Goal: Information Seeking & Learning: Learn about a topic

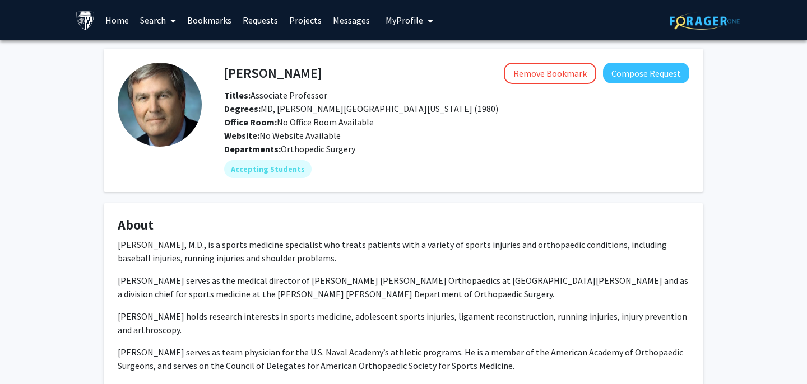
scroll to position [10, 0]
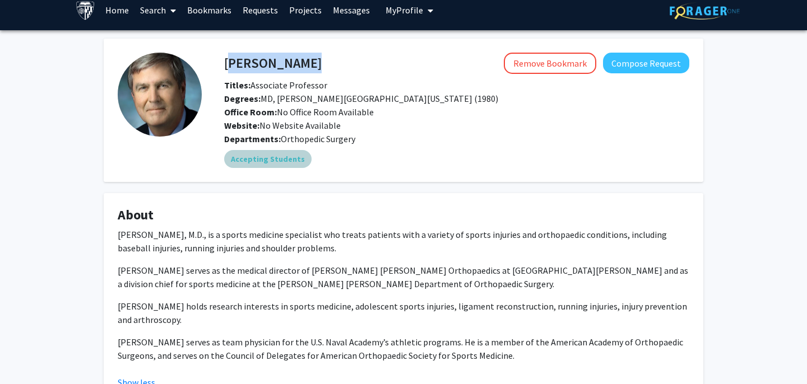
click at [416, 148] on div "Accepting Students" at bounding box center [457, 159] width 470 height 22
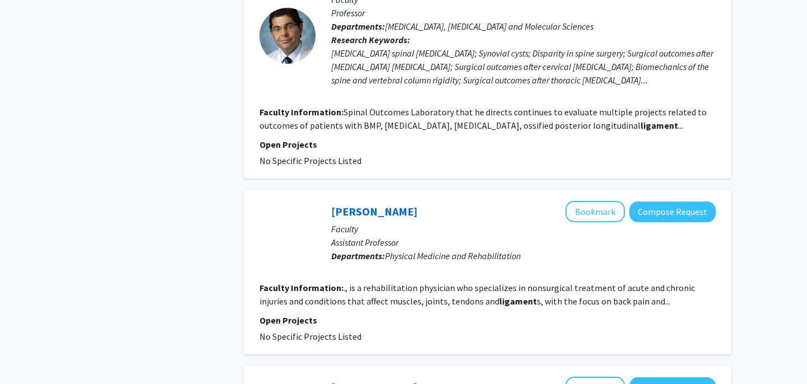
scroll to position [1537, 0]
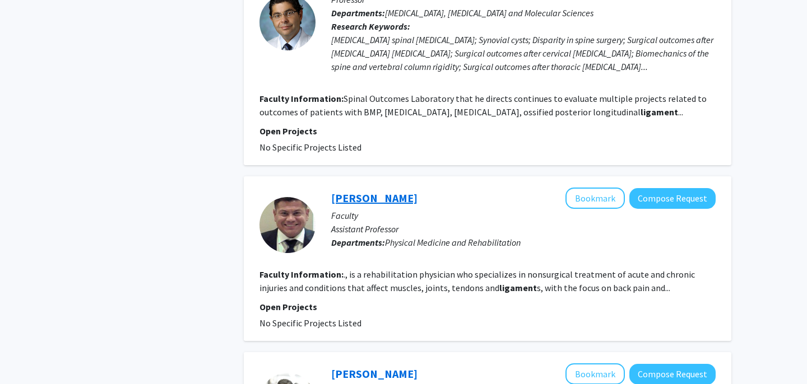
click at [369, 191] on link "[PERSON_NAME]" at bounding box center [374, 198] width 86 height 14
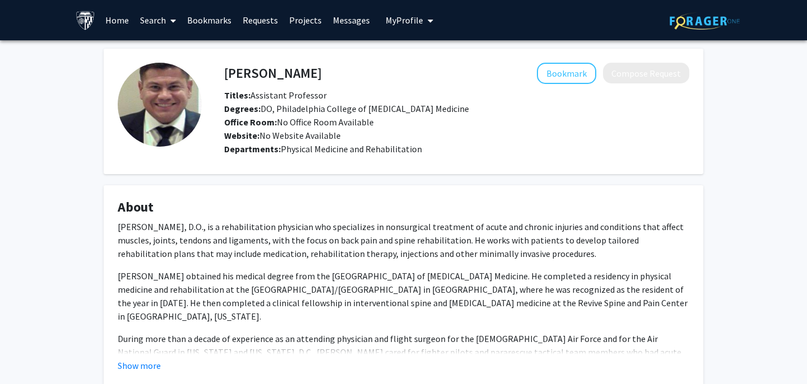
scroll to position [72, 0]
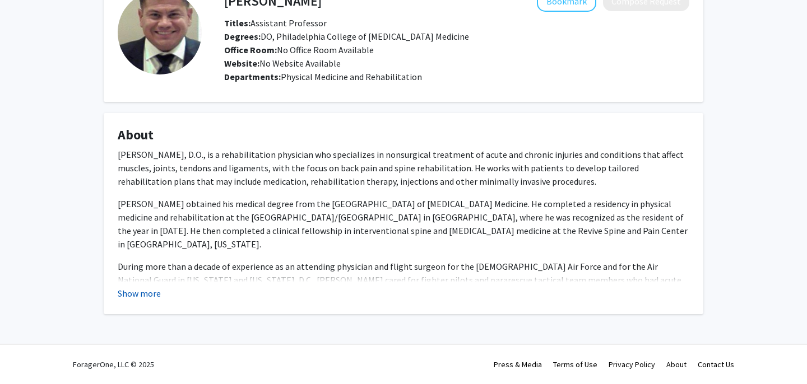
click at [151, 299] on button "Show more" at bounding box center [139, 293] width 43 height 13
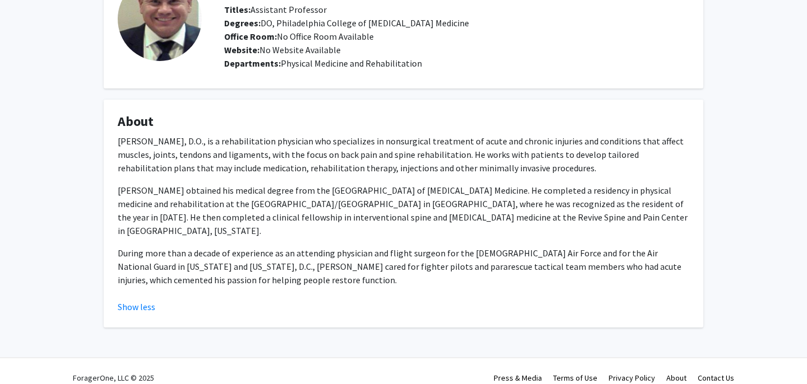
scroll to position [0, 0]
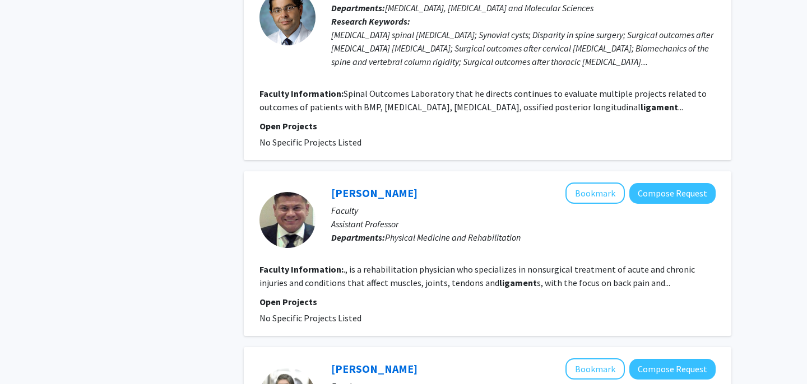
scroll to position [1643, 0]
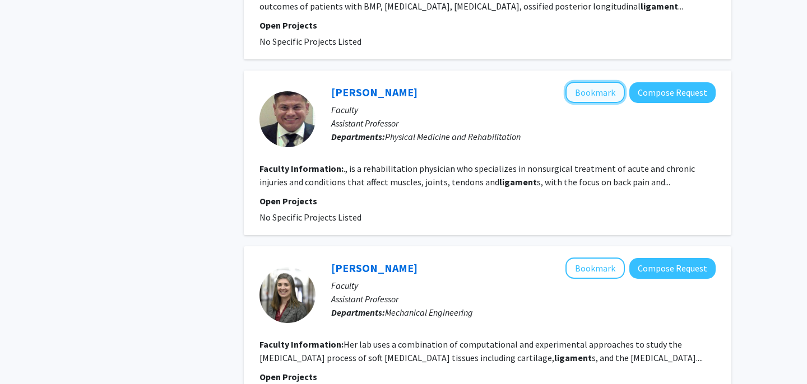
click at [597, 82] on button "Bookmark" at bounding box center [595, 92] width 59 height 21
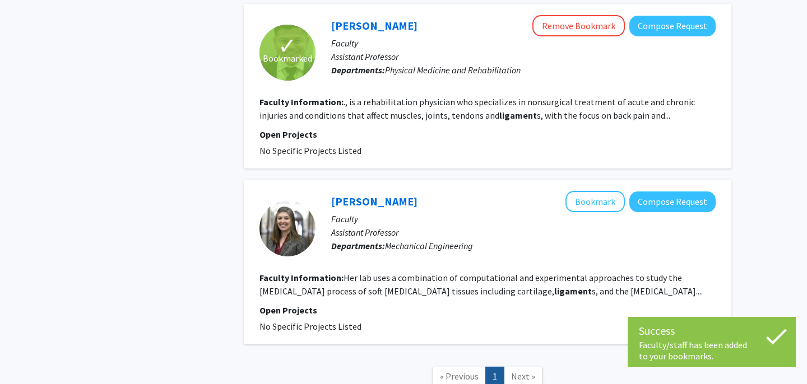
scroll to position [1767, 0]
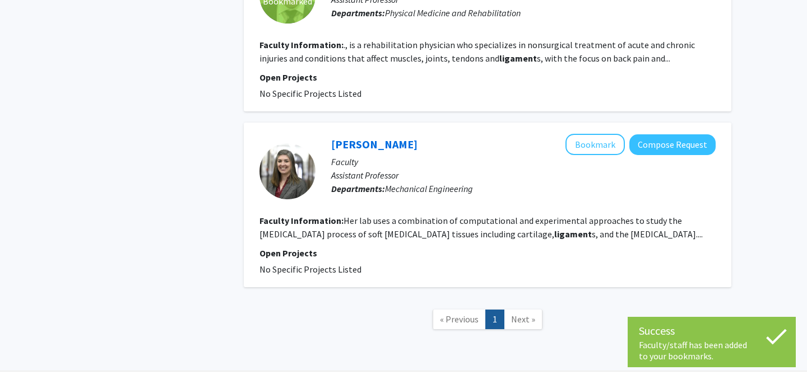
click at [523, 310] on link "Next »" at bounding box center [523, 320] width 39 height 20
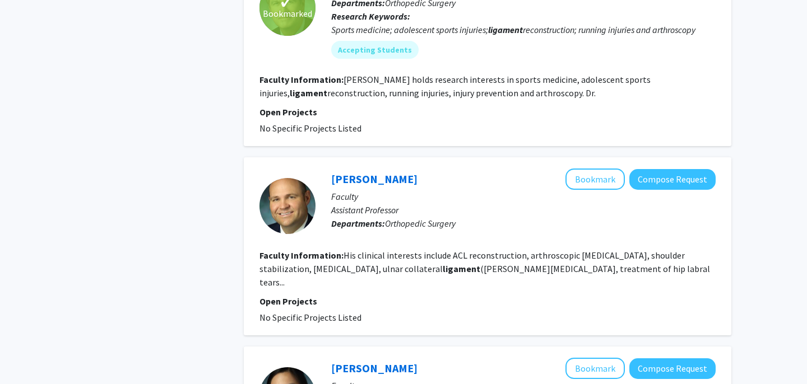
scroll to position [614, 0]
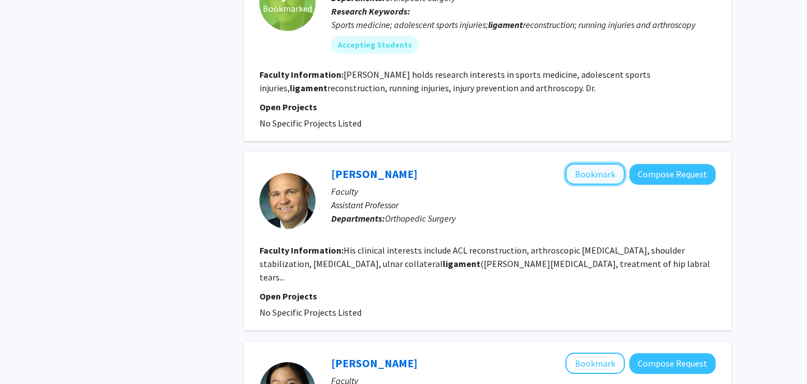
click at [596, 164] on button "Bookmark" at bounding box center [595, 174] width 59 height 21
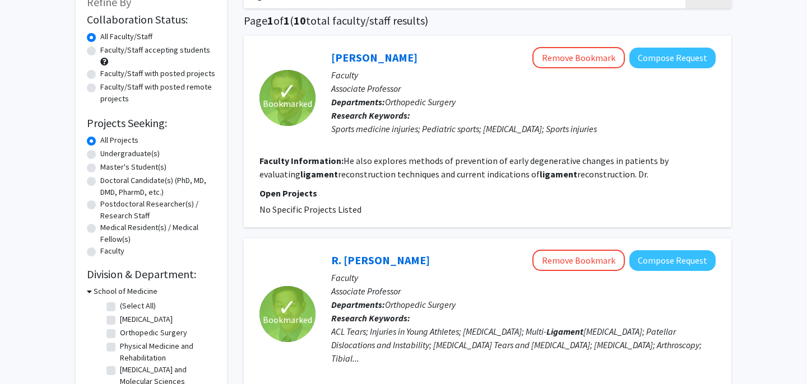
scroll to position [76, 0]
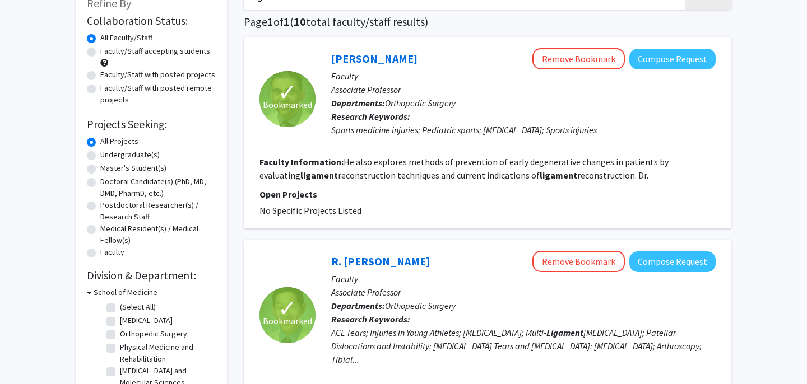
click at [100, 157] on label "Undergraduate(s)" at bounding box center [129, 155] width 59 height 12
click at [100, 156] on input "Undergraduate(s)" at bounding box center [103, 152] width 7 height 7
radio input "true"
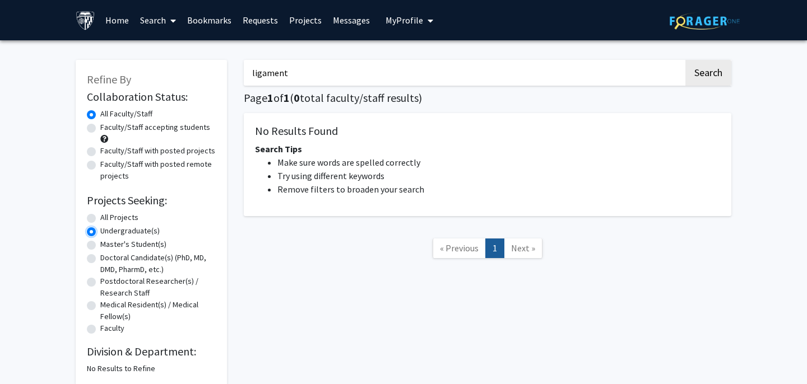
scroll to position [7, 0]
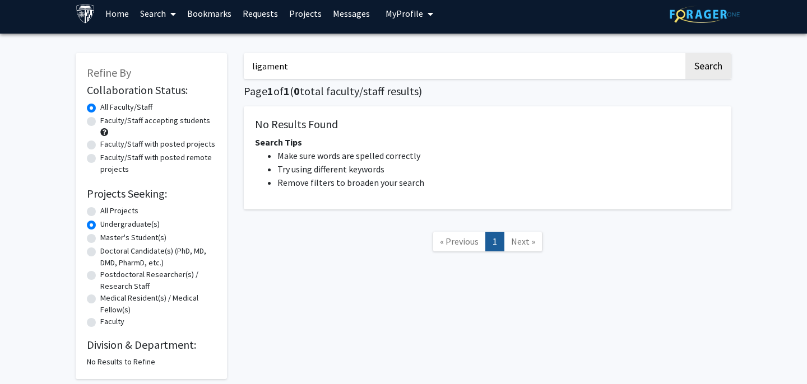
click at [100, 210] on label "All Projects" at bounding box center [119, 211] width 38 height 12
click at [100, 210] on input "All Projects" at bounding box center [103, 208] width 7 height 7
radio input "true"
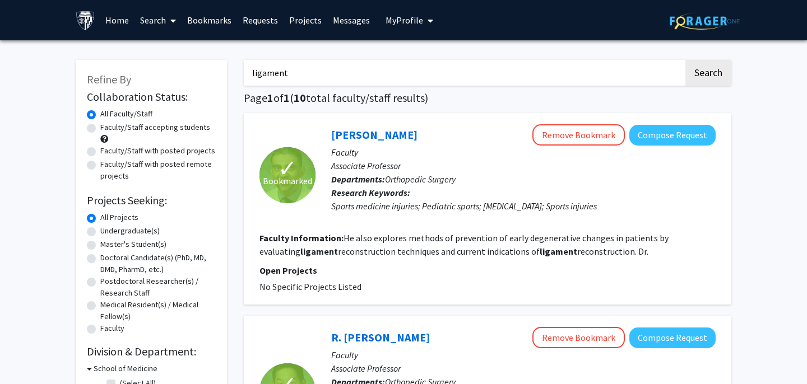
click at [100, 248] on label "Master's Student(s)" at bounding box center [133, 245] width 66 height 12
click at [100, 246] on input "Master's Student(s)" at bounding box center [103, 242] width 7 height 7
radio input "true"
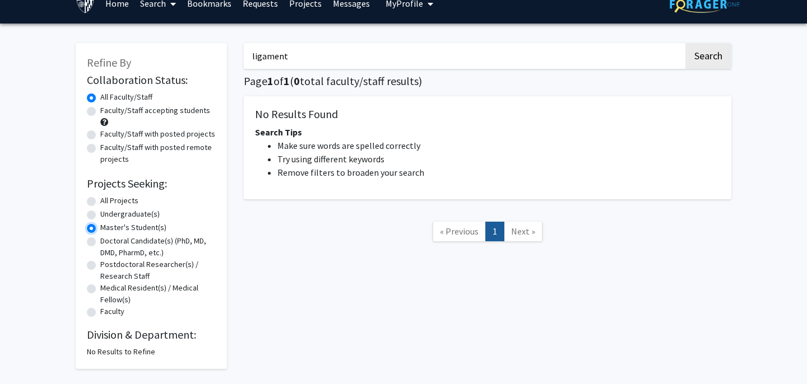
scroll to position [17, 0]
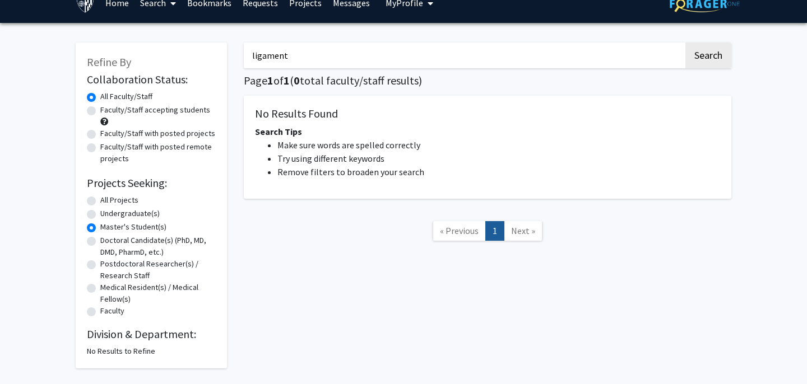
click at [100, 241] on label "Doctoral Candidate(s) (PhD, MD, DMD, PharmD, etc.)" at bounding box center [157, 247] width 115 height 24
click at [100, 241] on input "Doctoral Candidate(s) (PhD, MD, DMD, PharmD, etc.)" at bounding box center [103, 238] width 7 height 7
radio input "true"
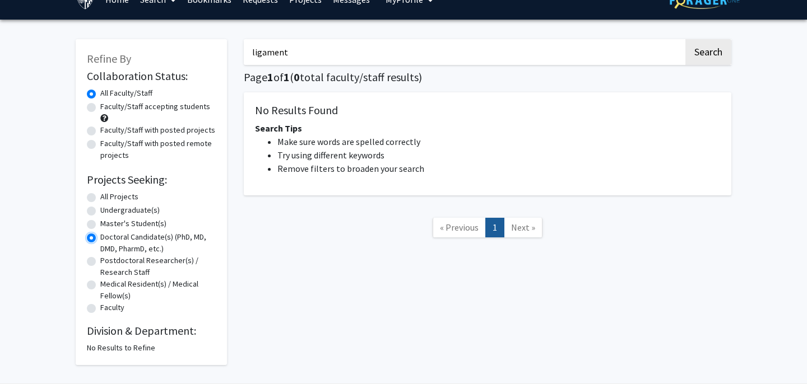
scroll to position [22, 0]
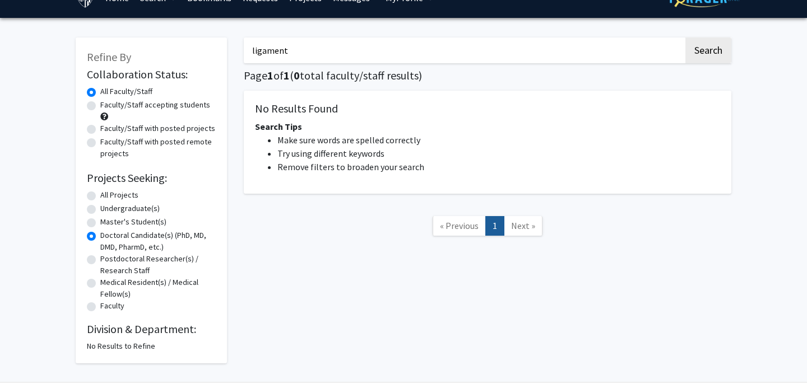
click at [100, 259] on label "Postdoctoral Researcher(s) / Research Staff" at bounding box center [157, 265] width 115 height 24
click at [100, 259] on input "Postdoctoral Researcher(s) / Research Staff" at bounding box center [103, 256] width 7 height 7
radio input "true"
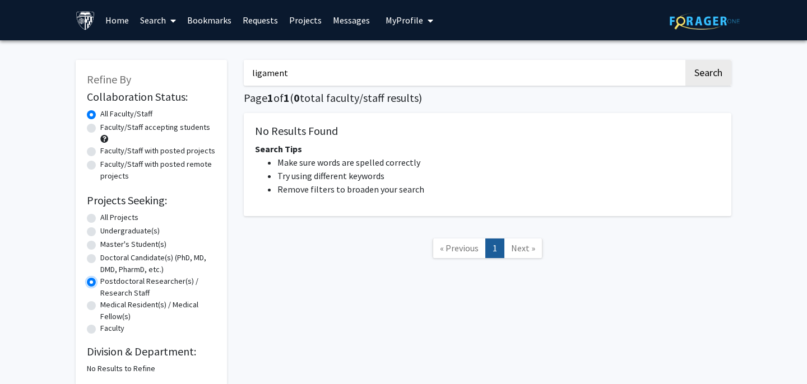
scroll to position [8, 0]
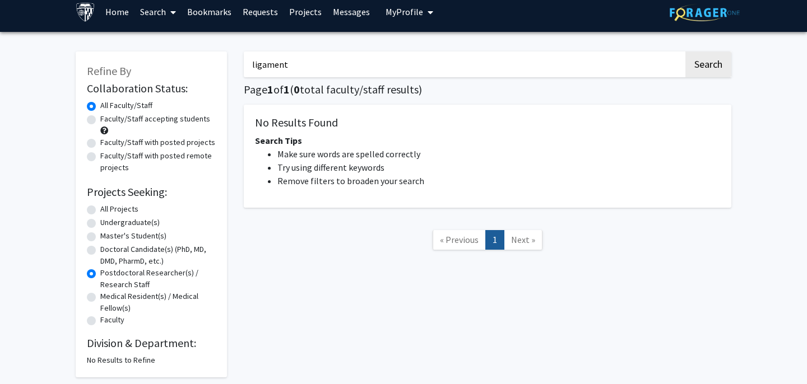
click at [96, 304] on div "Medical Resident(s) / Medical Fellow(s)" at bounding box center [151, 303] width 129 height 24
click at [100, 298] on label "Medical Resident(s) / Medical Fellow(s)" at bounding box center [157, 303] width 115 height 24
click at [100, 298] on input "Medical Resident(s) / Medical Fellow(s)" at bounding box center [103, 294] width 7 height 7
radio input "true"
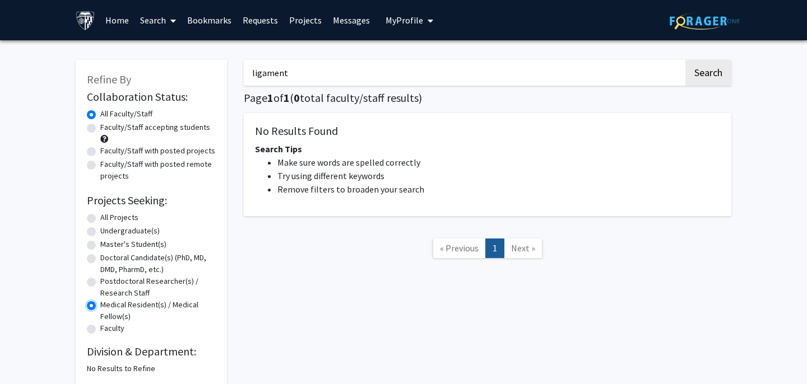
scroll to position [7, 0]
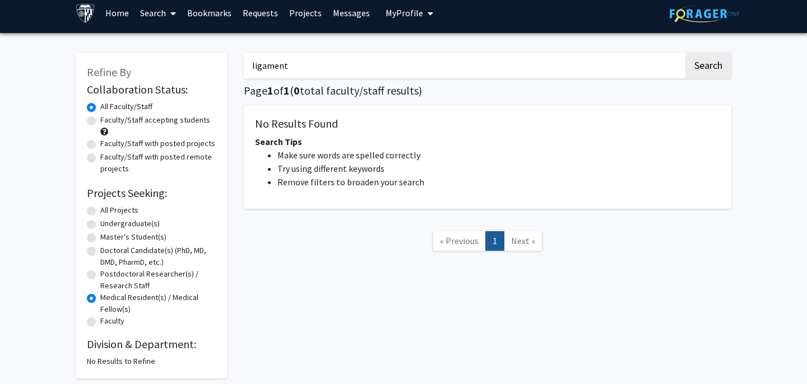
click at [96, 321] on div "Faculty" at bounding box center [151, 322] width 129 height 13
click at [100, 321] on label "Faculty" at bounding box center [112, 322] width 24 height 12
click at [100, 321] on input "Faculty" at bounding box center [103, 319] width 7 height 7
radio input "true"
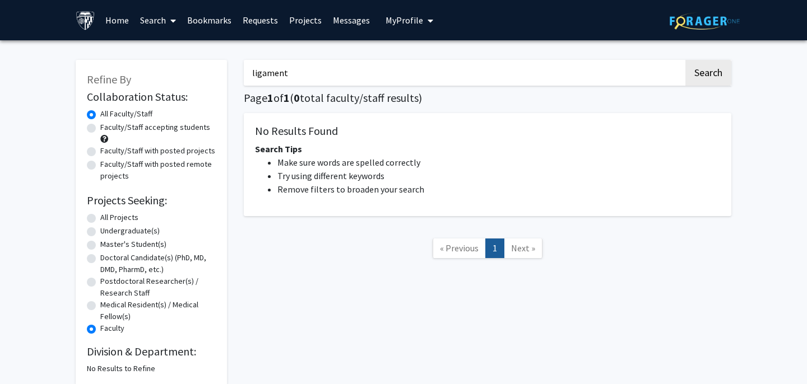
click at [100, 219] on label "All Projects" at bounding box center [119, 218] width 38 height 12
click at [100, 219] on input "All Projects" at bounding box center [103, 215] width 7 height 7
radio input "true"
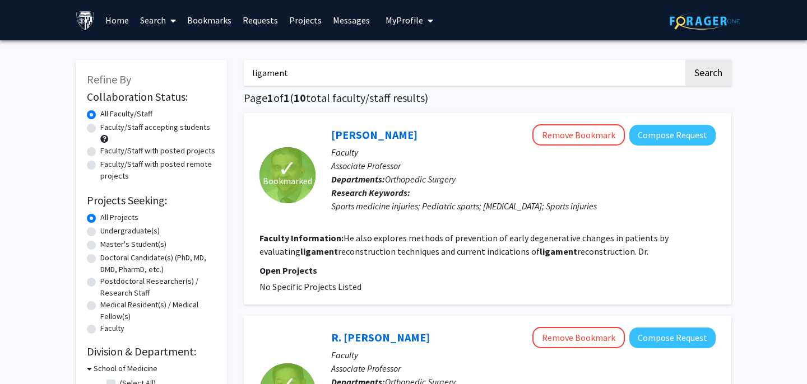
click at [100, 127] on label "Faculty/Staff accepting students" at bounding box center [155, 128] width 110 height 12
click at [100, 127] on input "Faculty/Staff accepting students" at bounding box center [103, 125] width 7 height 7
radio input "true"
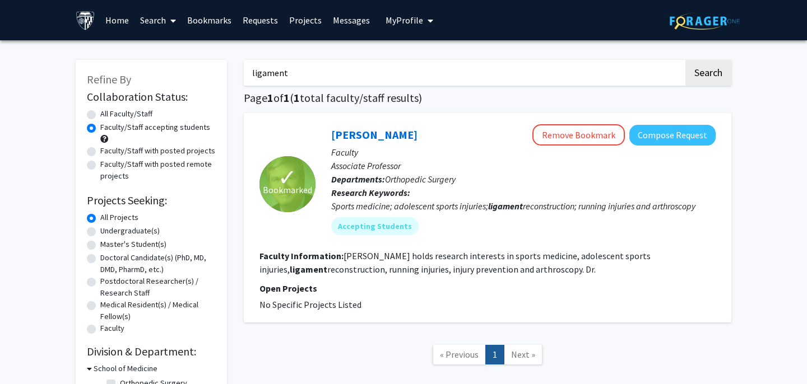
click at [100, 153] on label "Faculty/Staff with posted projects" at bounding box center [157, 151] width 115 height 12
click at [100, 152] on input "Faculty/Staff with posted projects" at bounding box center [103, 148] width 7 height 7
radio input "true"
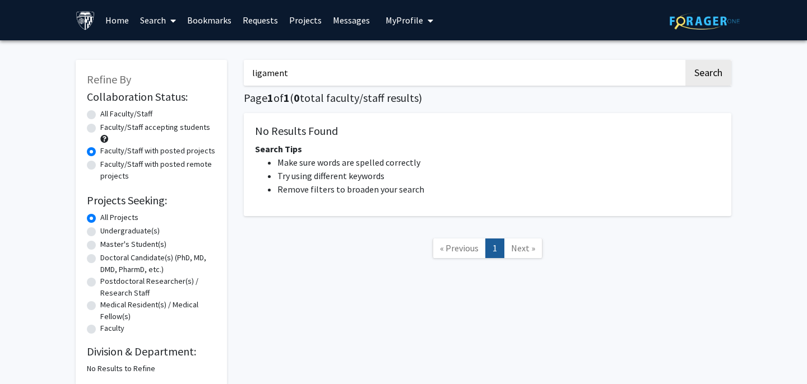
click at [92, 173] on div "Faculty/Staff with posted remote projects" at bounding box center [151, 171] width 129 height 24
click at [100, 164] on label "Faculty/Staff with posted remote projects" at bounding box center [157, 171] width 115 height 24
click at [100, 164] on input "Faculty/Staff with posted remote projects" at bounding box center [103, 162] width 7 height 7
radio input "true"
click at [100, 129] on label "Faculty/Staff accepting students" at bounding box center [155, 128] width 110 height 12
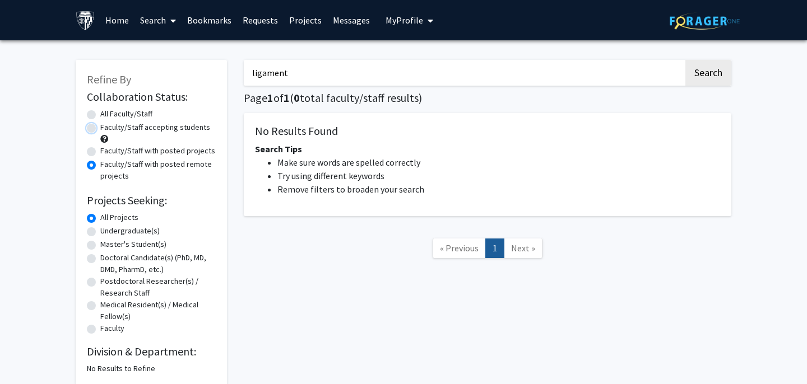
click at [100, 129] on input "Faculty/Staff accepting students" at bounding box center [103, 125] width 7 height 7
radio input "true"
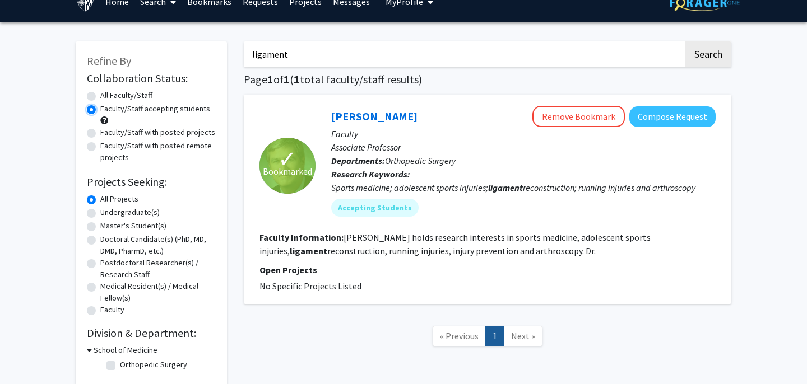
scroll to position [21, 0]
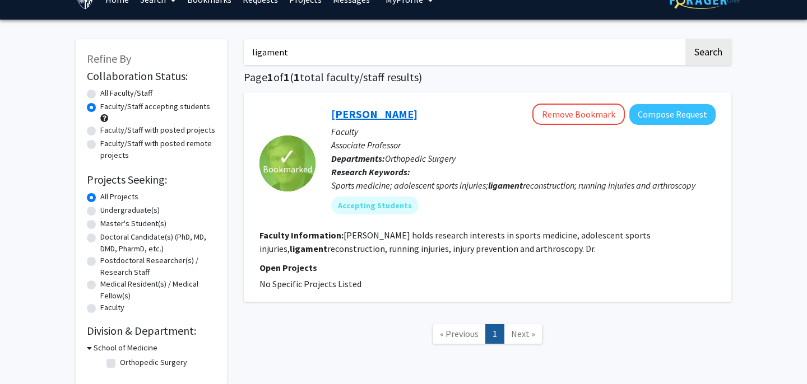
click at [339, 113] on link "[PERSON_NAME]" at bounding box center [374, 114] width 86 height 14
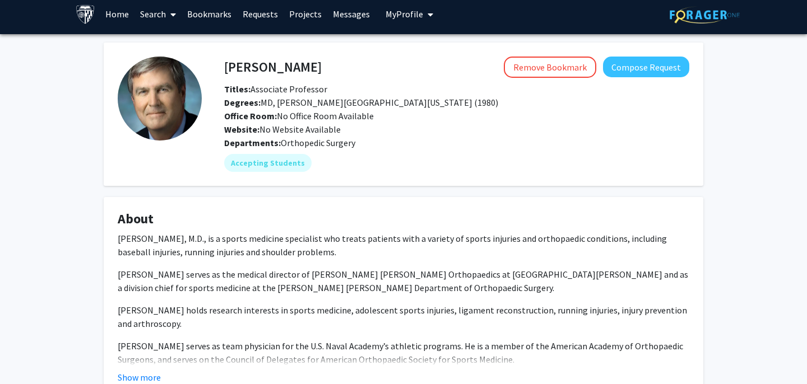
scroll to position [152, 0]
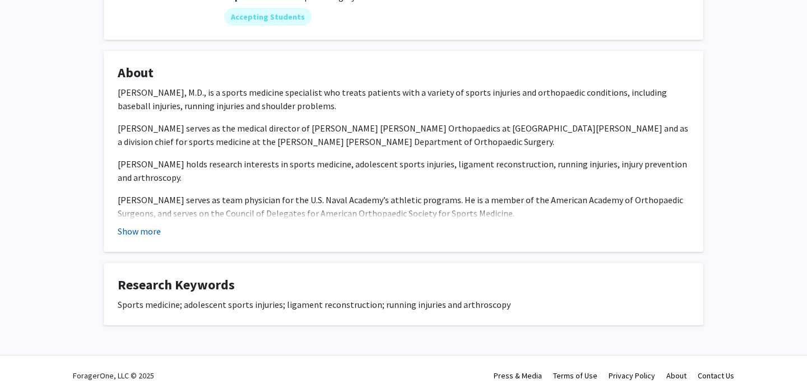
click at [147, 235] on button "Show more" at bounding box center [139, 231] width 43 height 13
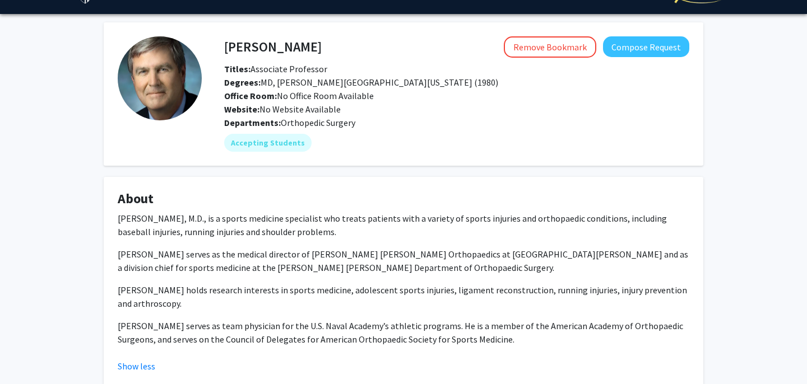
scroll to position [0, 0]
